Goal: Task Accomplishment & Management: Manage account settings

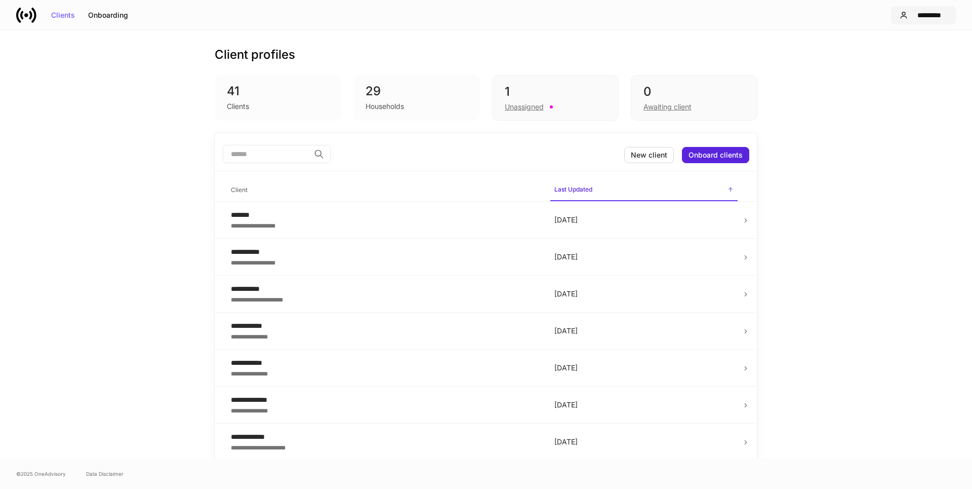
click at [923, 15] on div "*********" at bounding box center [929, 15] width 35 height 7
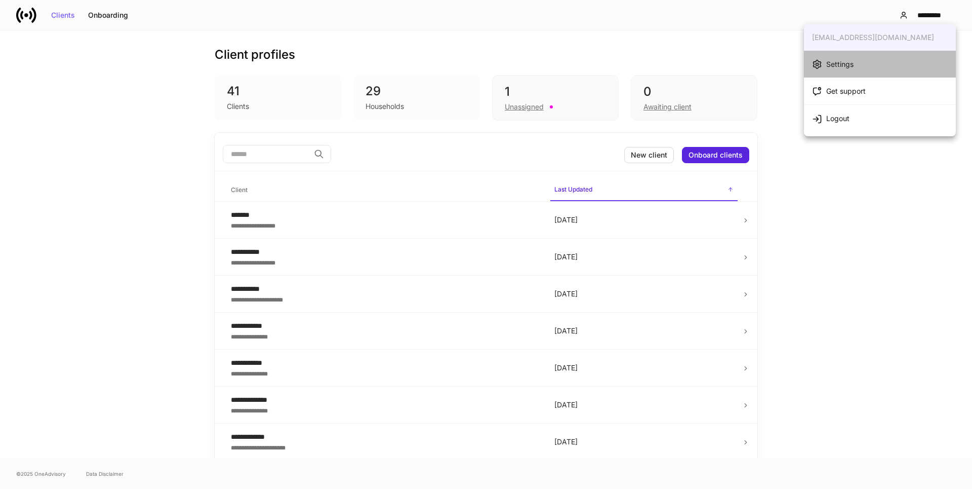
click at [836, 65] on div "Settings" at bounding box center [839, 64] width 27 height 10
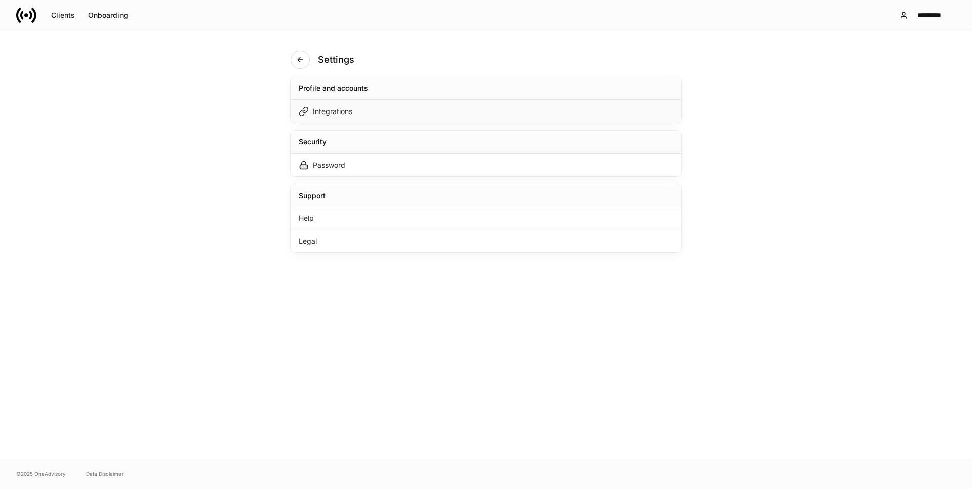
click at [328, 112] on div "Integrations" at bounding box center [332, 111] width 39 height 10
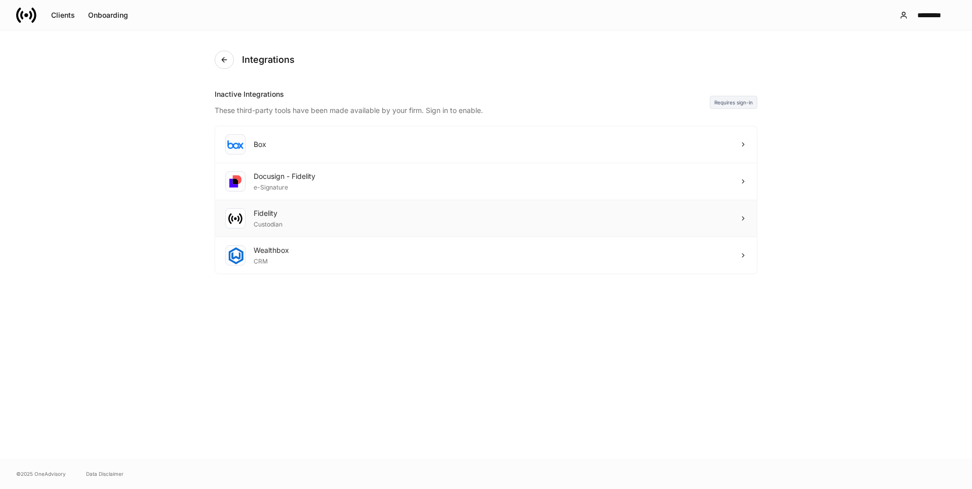
click at [720, 221] on div "Fidelity Custodian" at bounding box center [486, 218] width 542 height 37
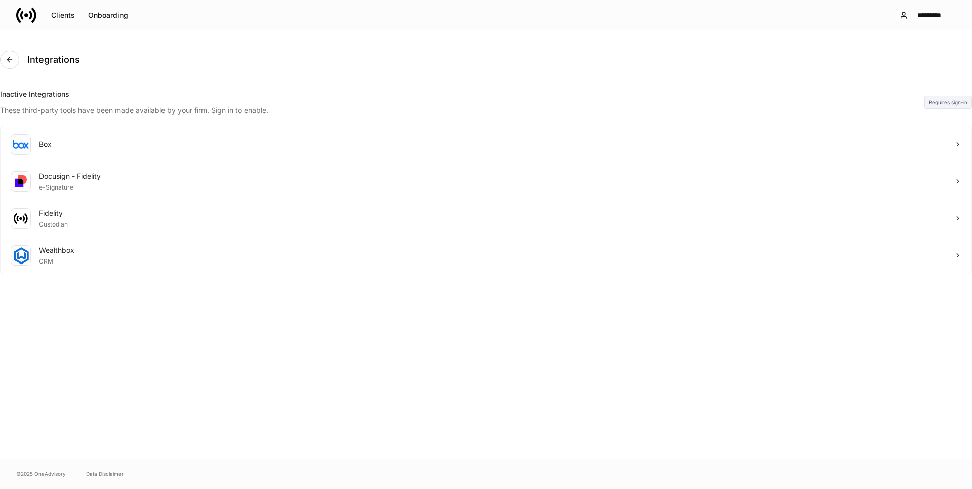
drag, startPoint x: 416, startPoint y: 268, endPoint x: 412, endPoint y: 262, distance: 6.9
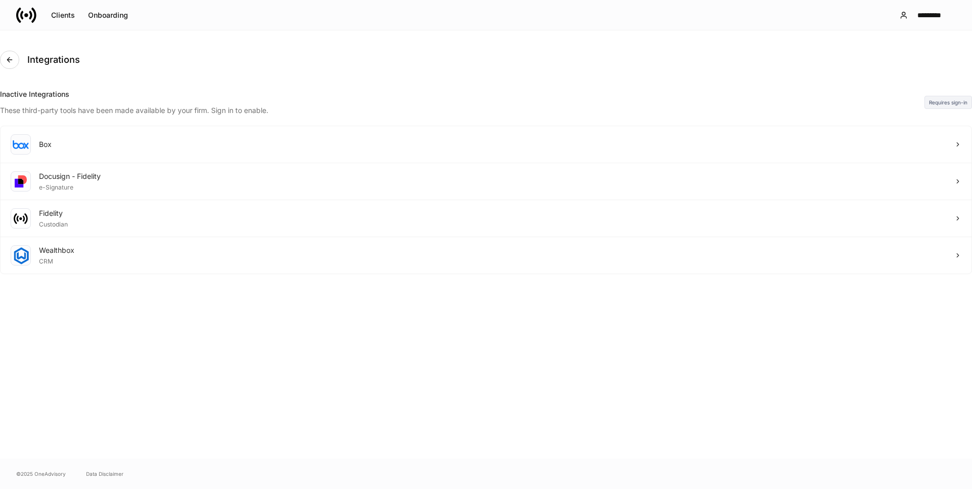
drag, startPoint x: 258, startPoint y: 283, endPoint x: 253, endPoint y: 267, distance: 16.3
